Goal: Task Accomplishment & Management: Use online tool/utility

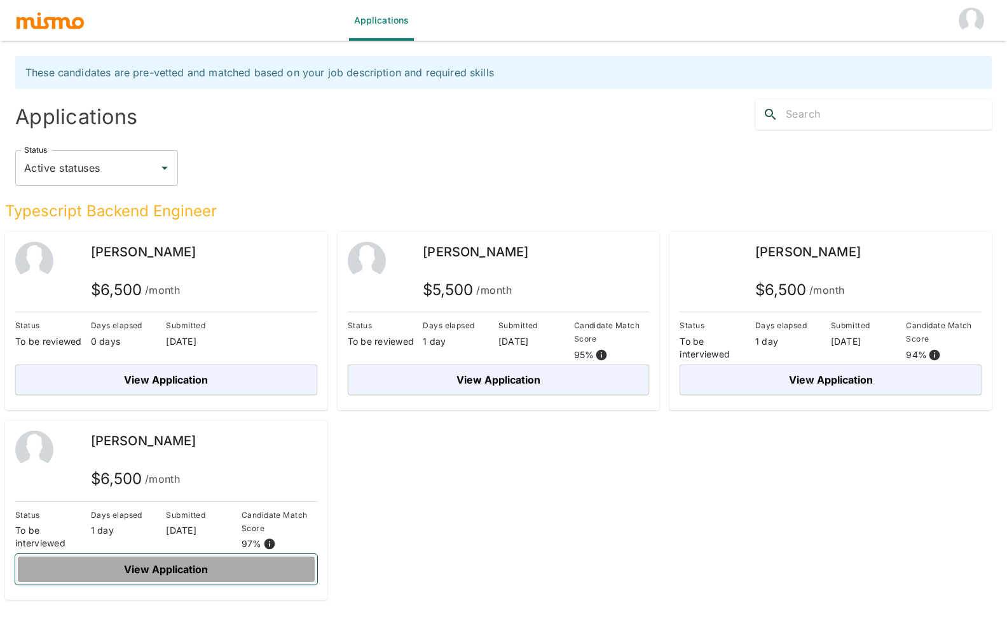
click at [186, 574] on button "View Application" at bounding box center [166, 569] width 302 height 31
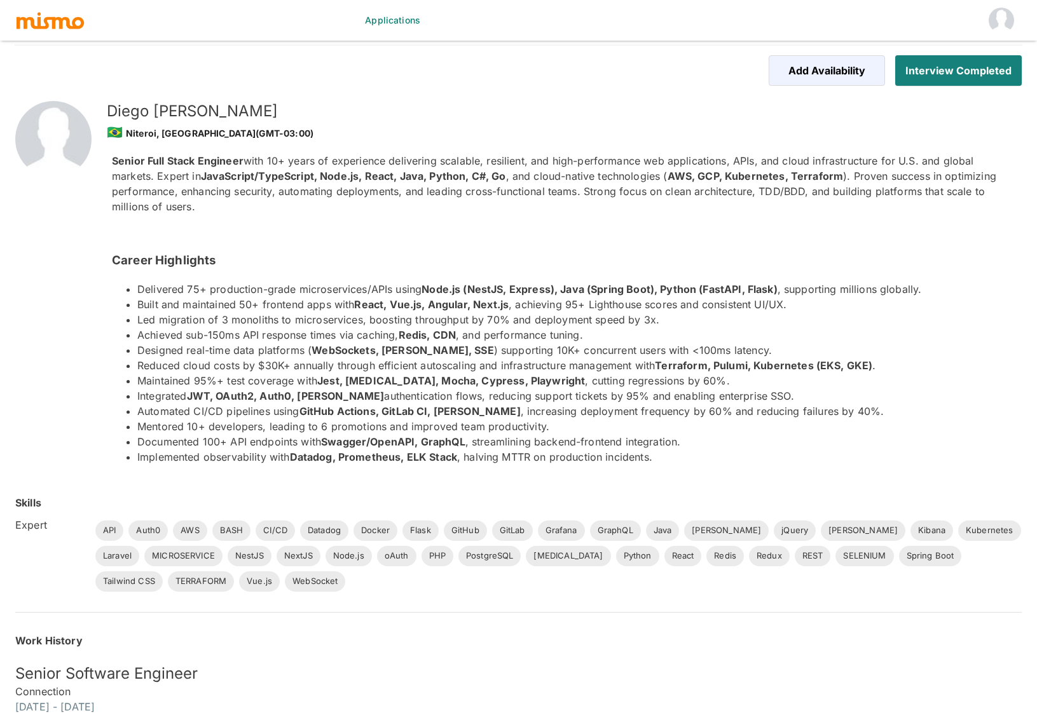
scroll to position [5, 0]
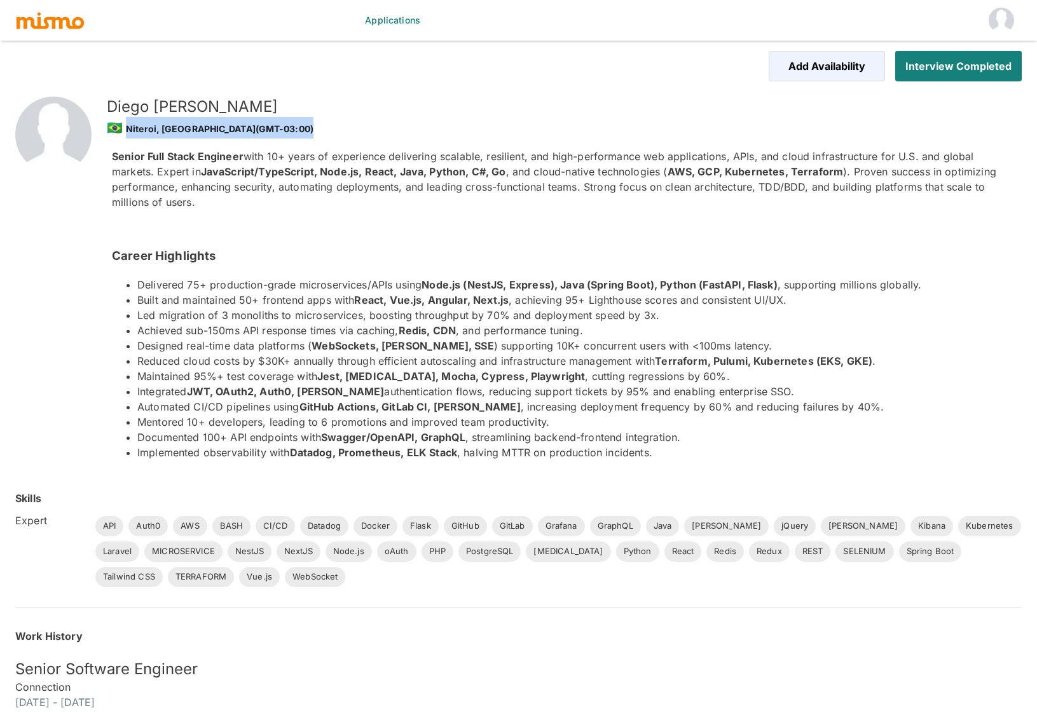
drag, startPoint x: 175, startPoint y: 141, endPoint x: 120, endPoint y: 133, distance: 56.5
click at [120, 133] on div "[PERSON_NAME] 🇧🇷 [PERSON_NAME], [GEOGRAPHIC_DATA] (GMT-03:00) Senior Full Stack…" at bounding box center [541, 268] width 920 height 404
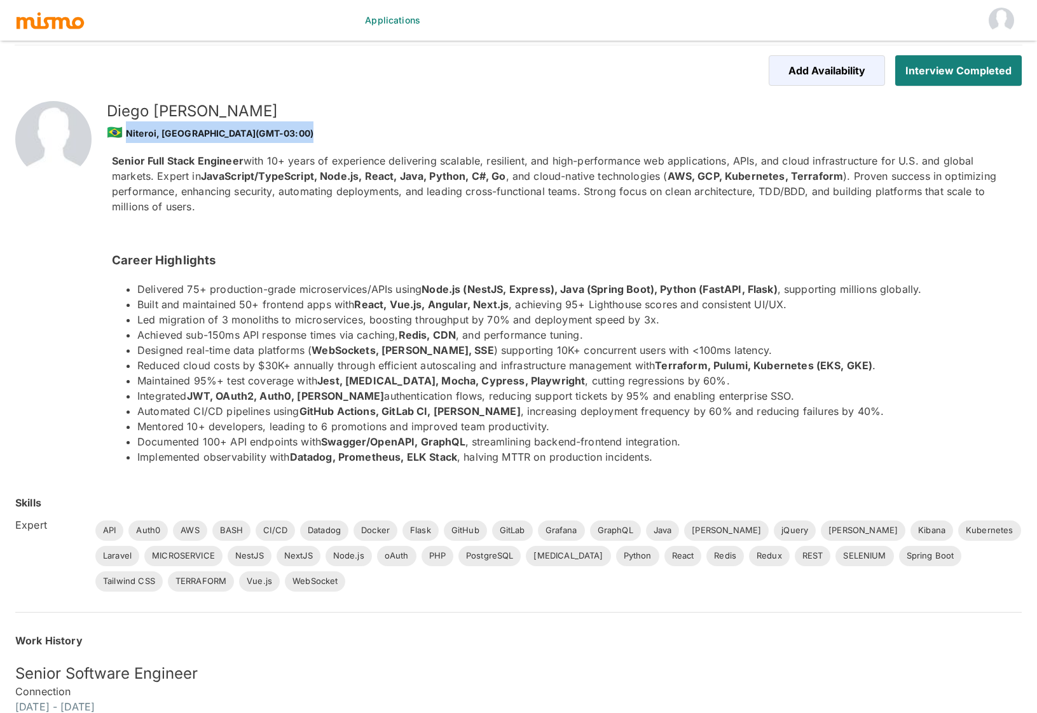
scroll to position [1, 0]
click at [165, 141] on div "🇧🇷 Niteroi, [GEOGRAPHIC_DATA] (GMT-03:00)" at bounding box center [554, 132] width 894 height 22
drag, startPoint x: 184, startPoint y: 133, endPoint x: 122, endPoint y: 128, distance: 62.5
click at [122, 128] on div "🇧🇷 Niteroi, [GEOGRAPHIC_DATA] (GMT-03:00)" at bounding box center [554, 132] width 894 height 22
copy div "Niteroi, [GEOGRAPHIC_DATA]"
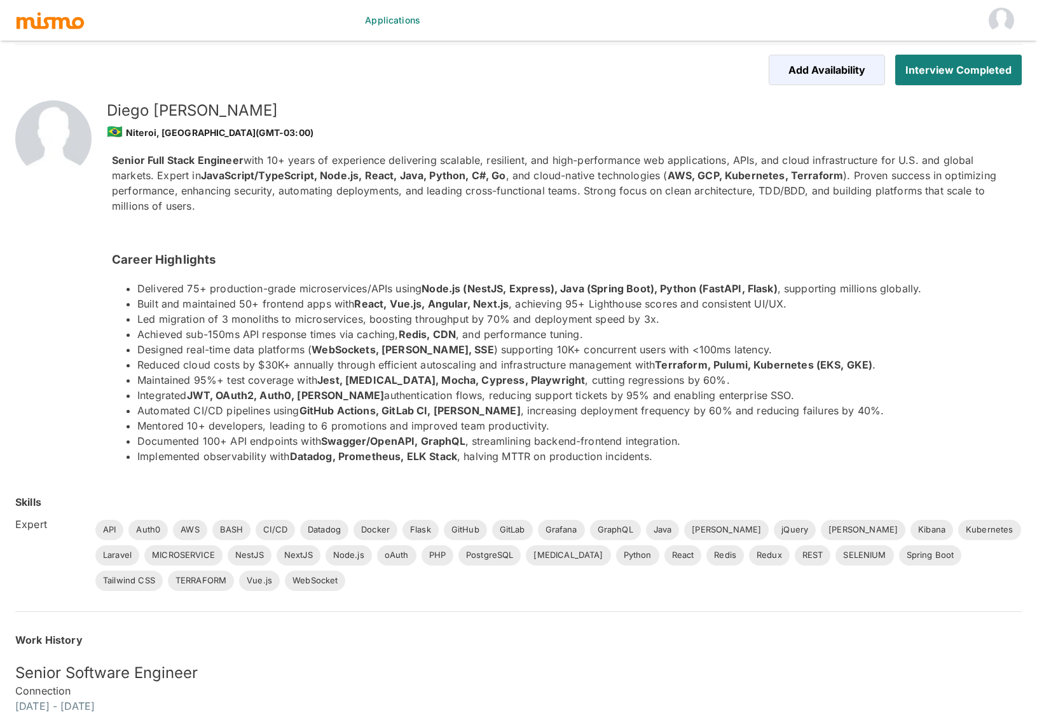
click at [544, 201] on p "Senior Full Stack Engineer with 10+ years of experience delivering scalable, re…" at bounding box center [556, 183] width 889 height 61
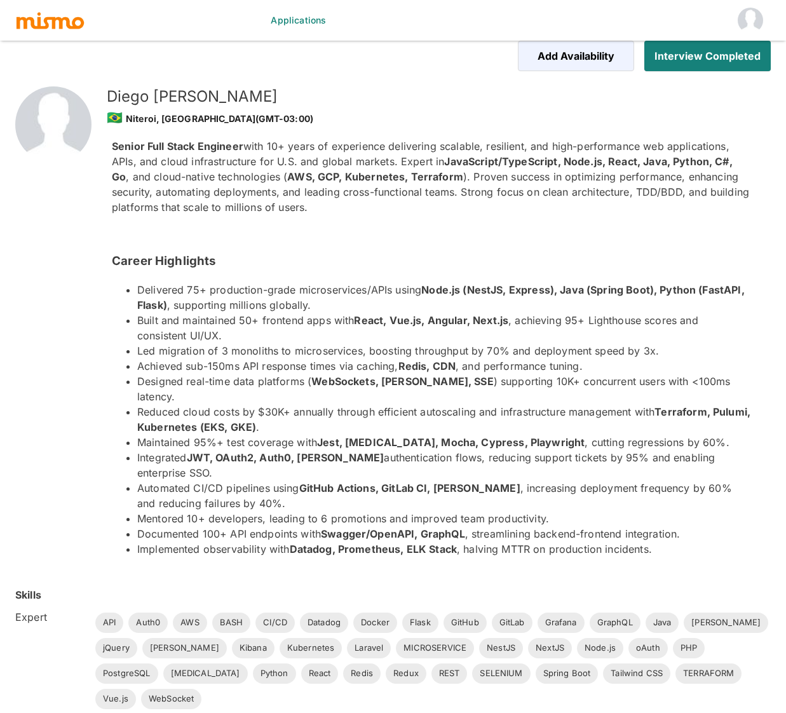
scroll to position [0, 0]
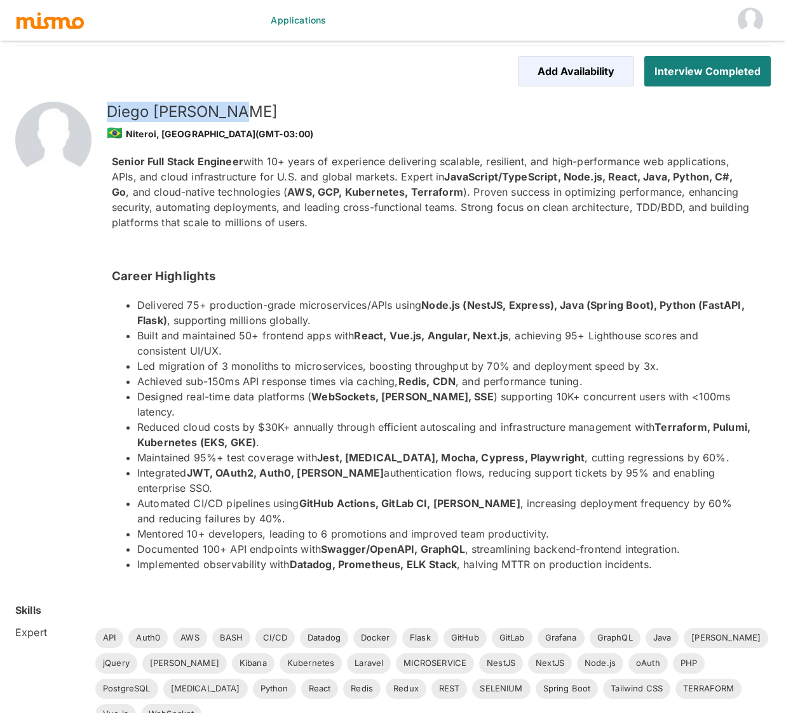
drag, startPoint x: 259, startPoint y: 111, endPoint x: 106, endPoint y: 106, distance: 153.9
click at [106, 106] on div "[PERSON_NAME] 🇧🇷 [PERSON_NAME], [GEOGRAPHIC_DATA] (GMT-03:00)" at bounding box center [426, 118] width 649 height 52
copy h5 "[PERSON_NAME]"
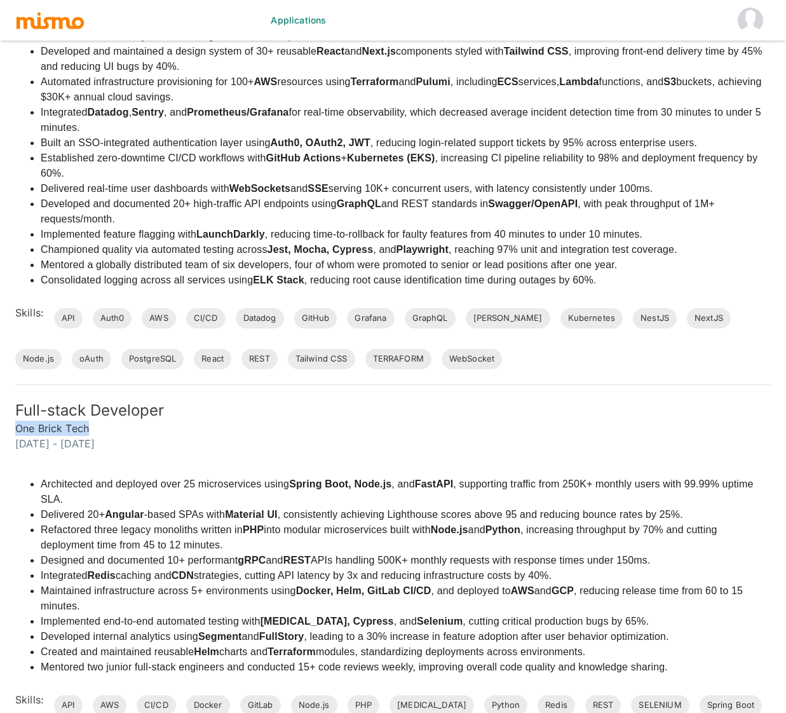
drag, startPoint x: 94, startPoint y: 370, endPoint x: 8, endPoint y: 375, distance: 86.0
click at [8, 385] on div "Full-stack Developer One Brick Tech [DATE] - [DATE]" at bounding box center [385, 418] width 771 height 66
copy h6 "One Brick Tech"
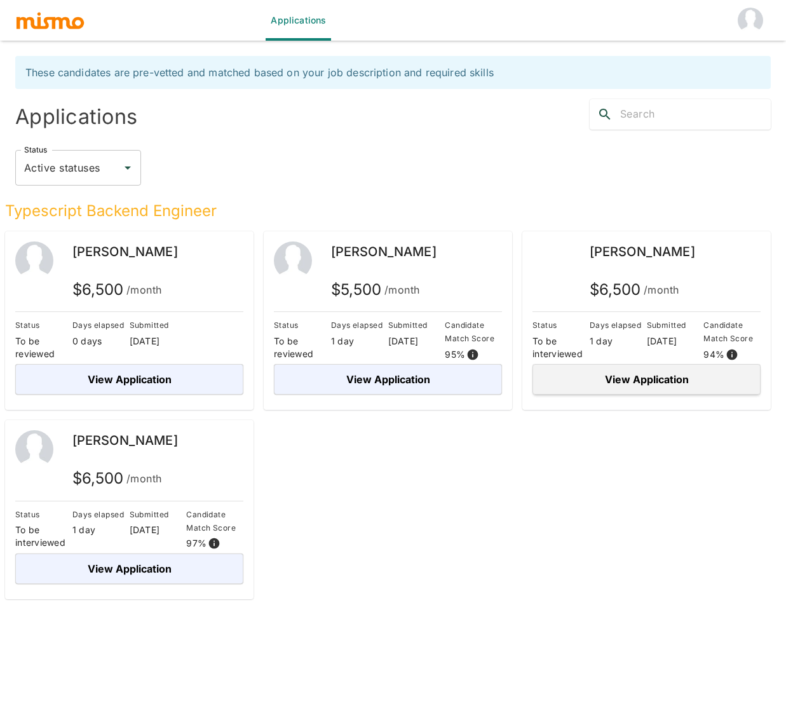
scroll to position [4, 0]
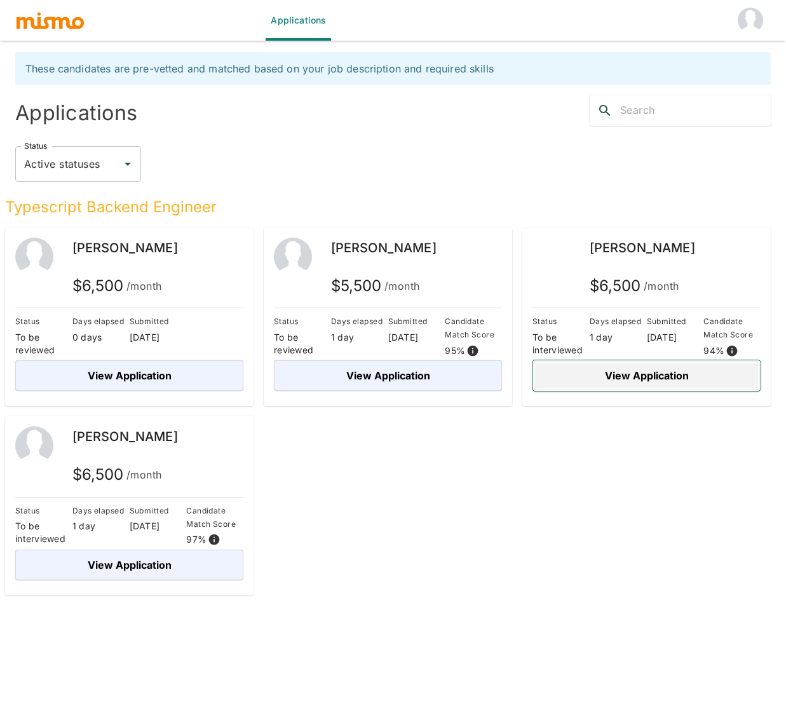
click at [635, 381] on button "View Application" at bounding box center [647, 375] width 228 height 31
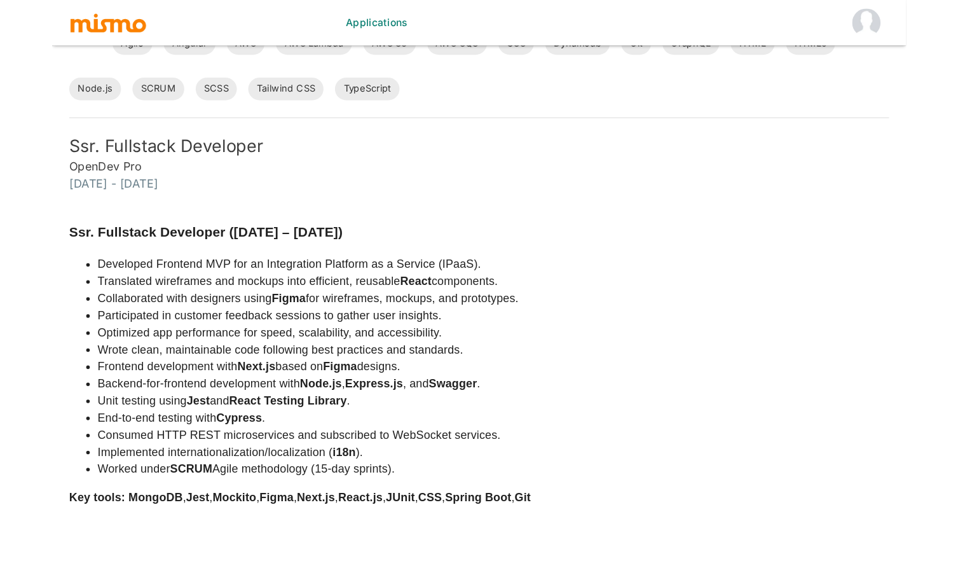
scroll to position [1497, 0]
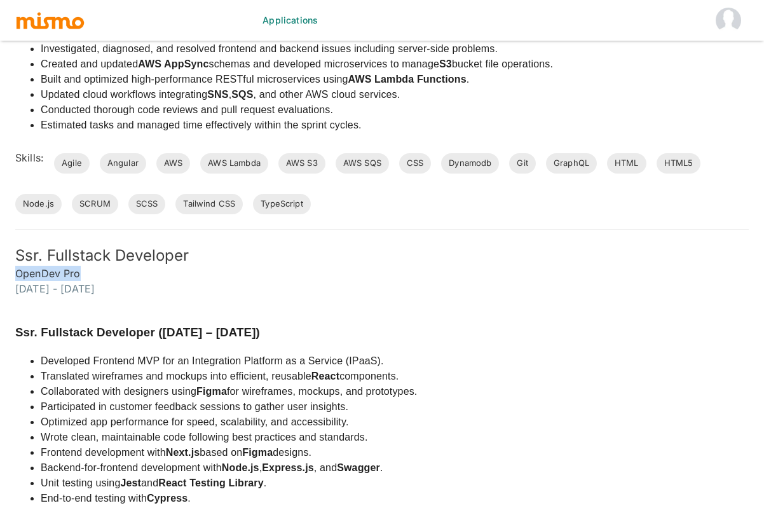
drag, startPoint x: 13, startPoint y: 273, endPoint x: 100, endPoint y: 273, distance: 86.5
click at [100, 273] on div "Ssr. Fullstack Developer OpenDev Pro August 2021 - October 2023" at bounding box center [374, 263] width 749 height 66
copy h6 "OpenDev Pro"
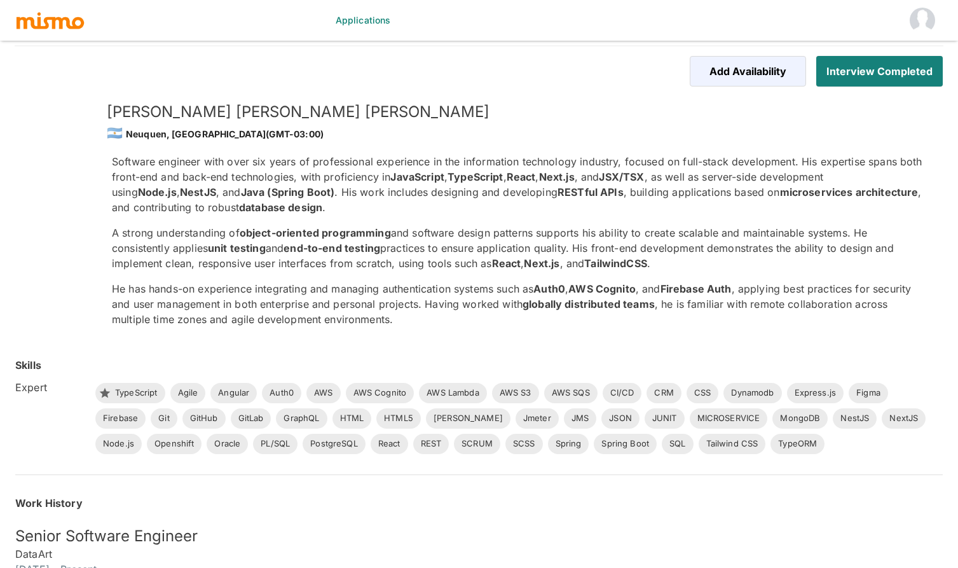
scroll to position [0, 0]
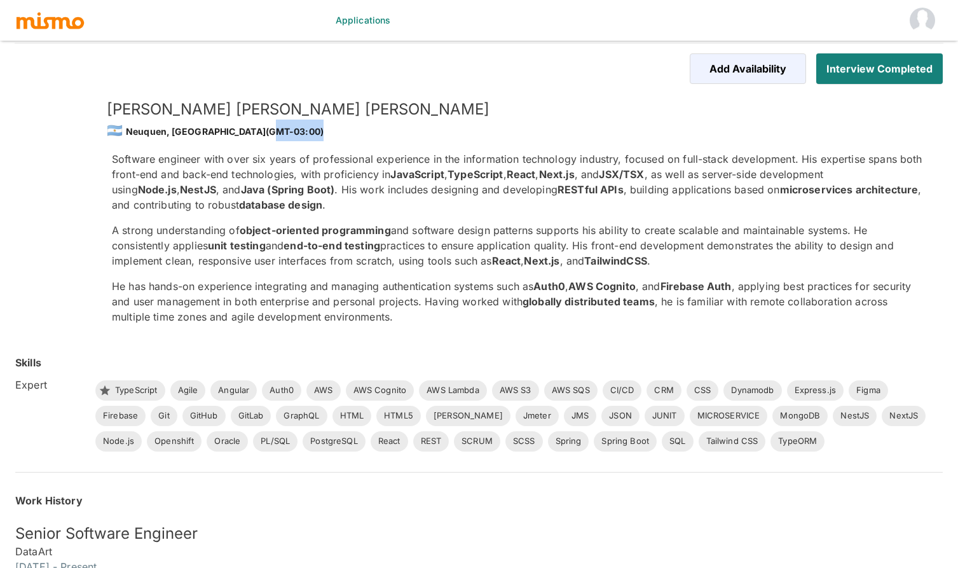
drag, startPoint x: 269, startPoint y: 133, endPoint x: 220, endPoint y: 132, distance: 49.0
click at [220, 132] on div "🇦🇷 Neuquen, Argentina (GMT-03:00)" at bounding box center [515, 131] width 816 height 22
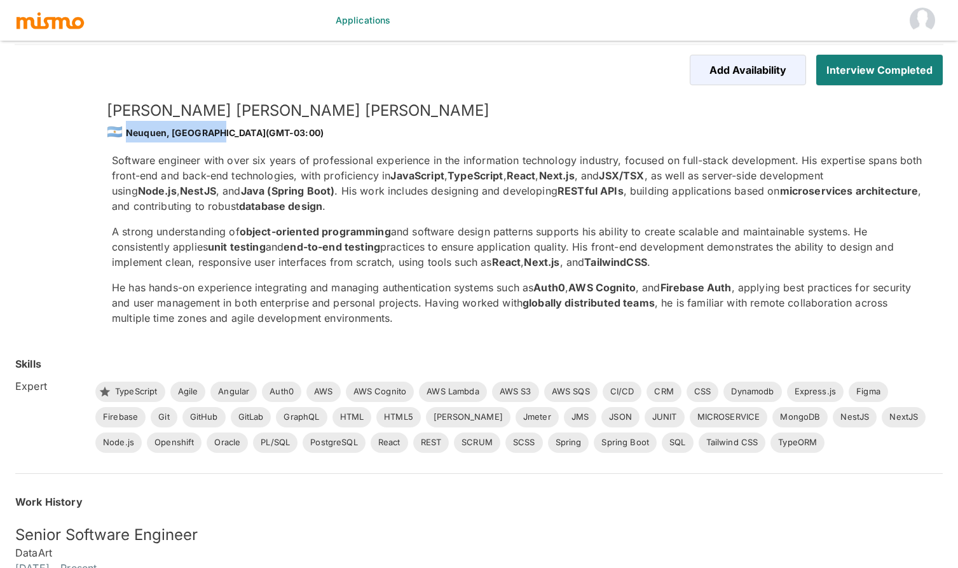
drag, startPoint x: 213, startPoint y: 131, endPoint x: 125, endPoint y: 132, distance: 87.7
click at [125, 132] on div "🇦🇷 Neuquen, Argentina (GMT-03:00)" at bounding box center [515, 132] width 816 height 22
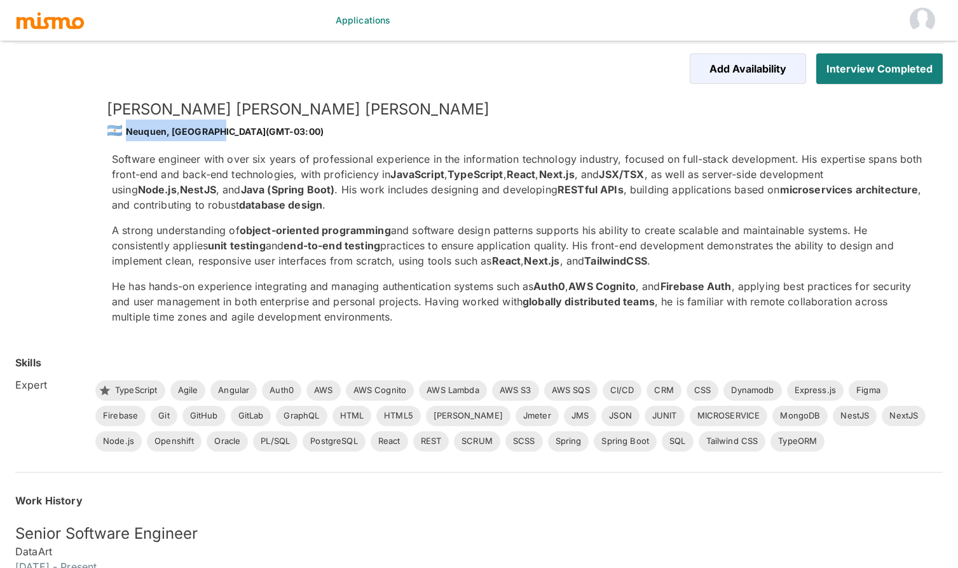
copy div "Neuquen, Argentina"
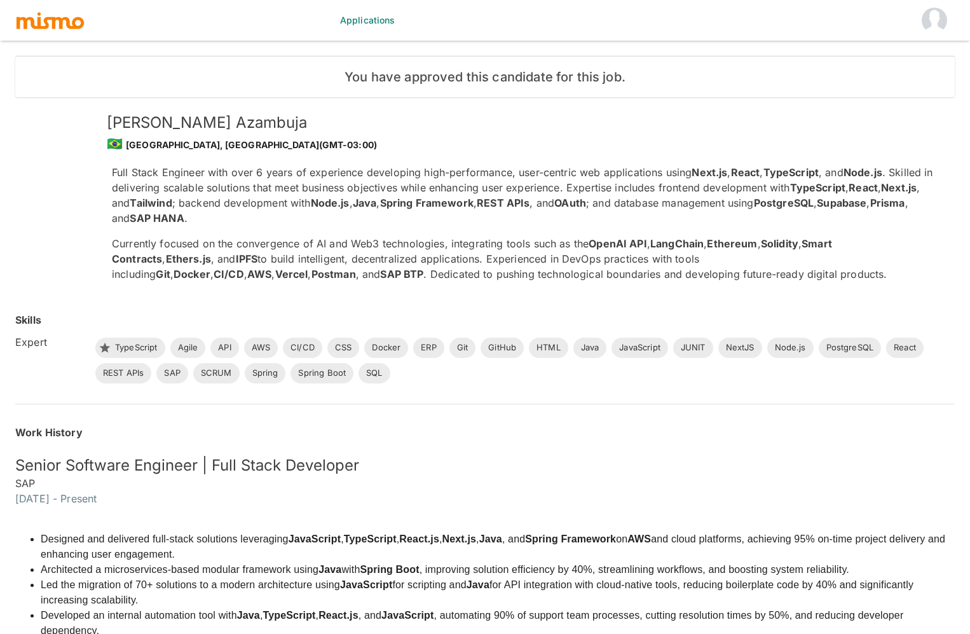
click at [64, 21] on img "button" at bounding box center [50, 20] width 70 height 19
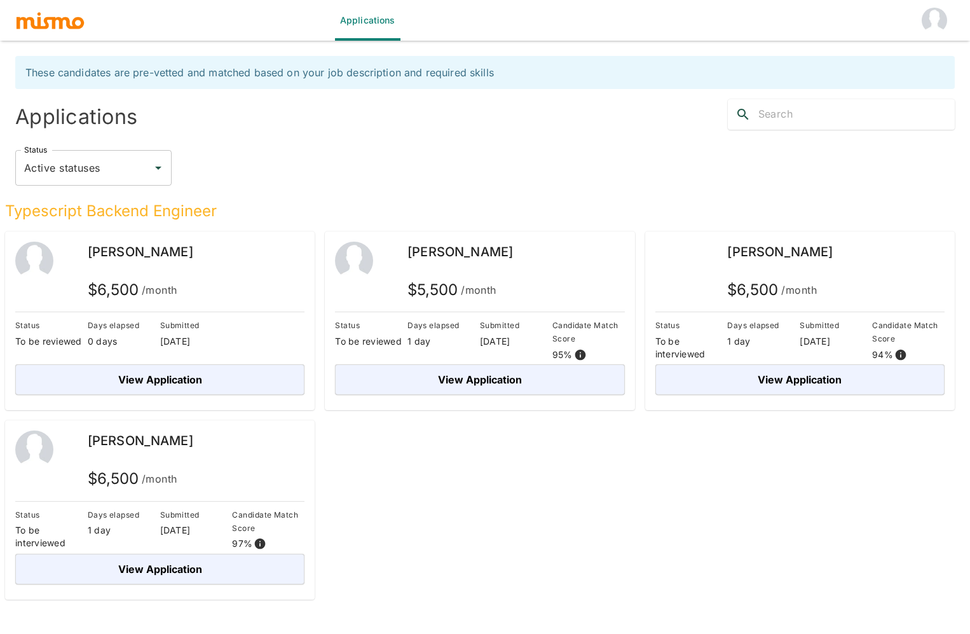
click at [166, 549] on div "Submitted 08/12/2025" at bounding box center [196, 530] width 72 height 44
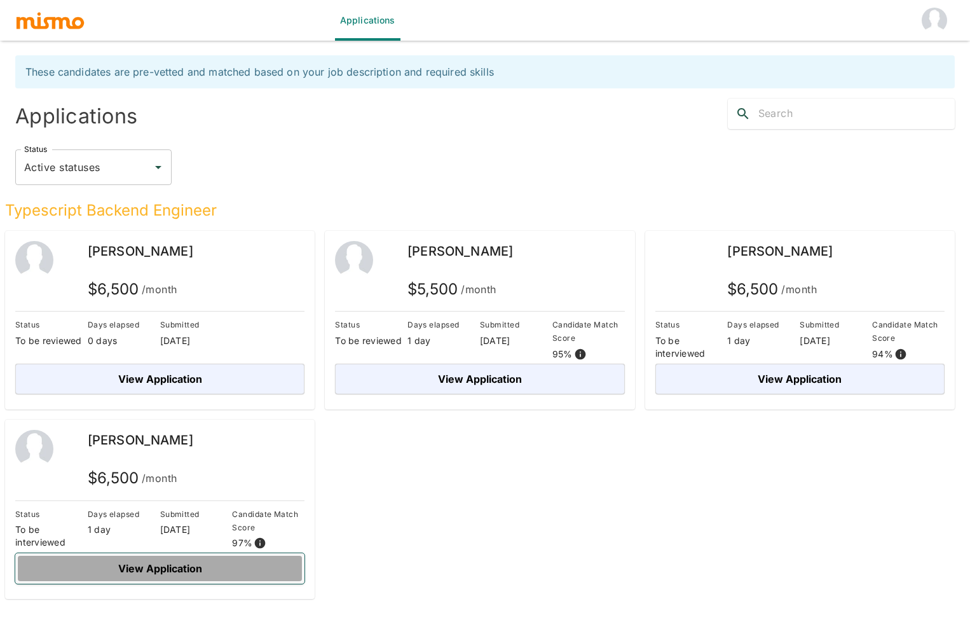
click at [210, 569] on button "View Application" at bounding box center [159, 568] width 289 height 31
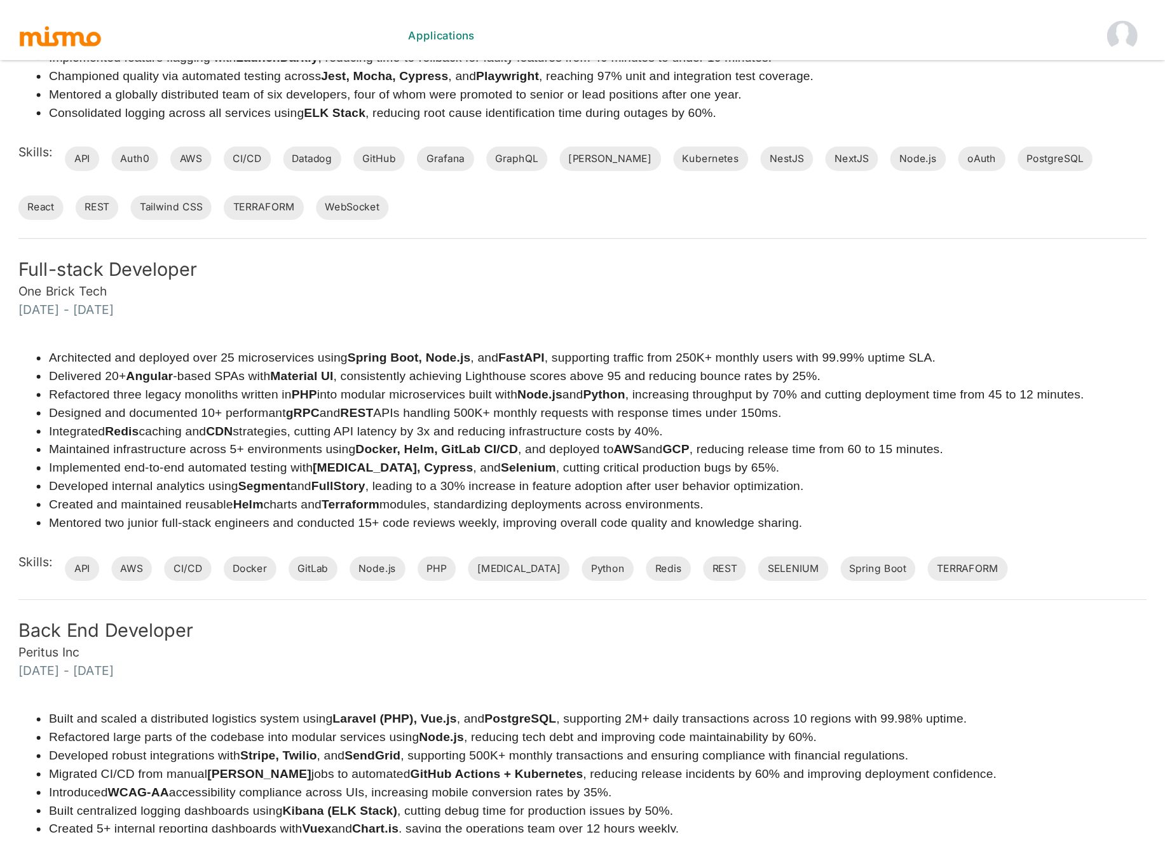
scroll to position [695, 0]
